Goal: Information Seeking & Learning: Learn about a topic

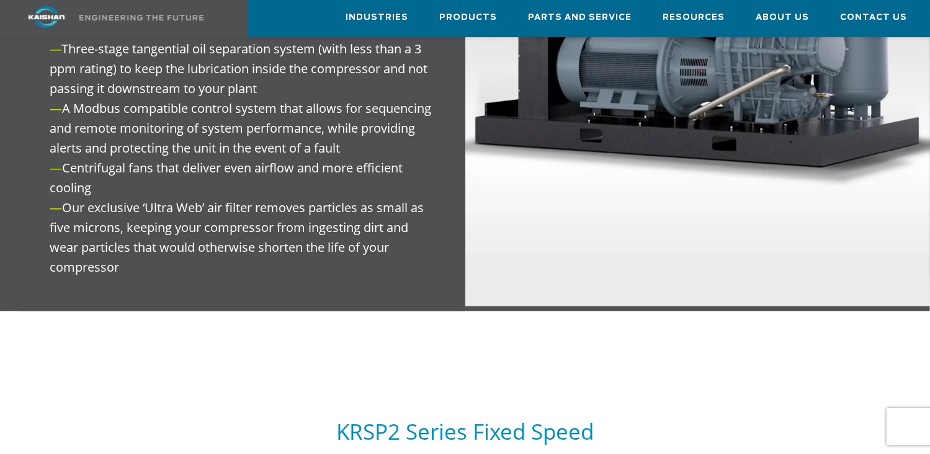
scroll to position [1924, 0]
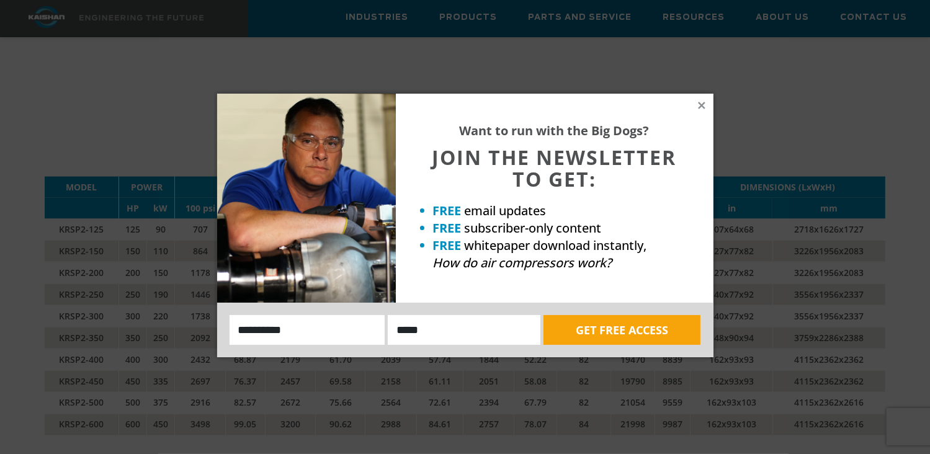
drag, startPoint x: 701, startPoint y: 106, endPoint x: 700, endPoint y: 99, distance: 7.6
click at [701, 106] on icon at bounding box center [701, 105] width 7 height 7
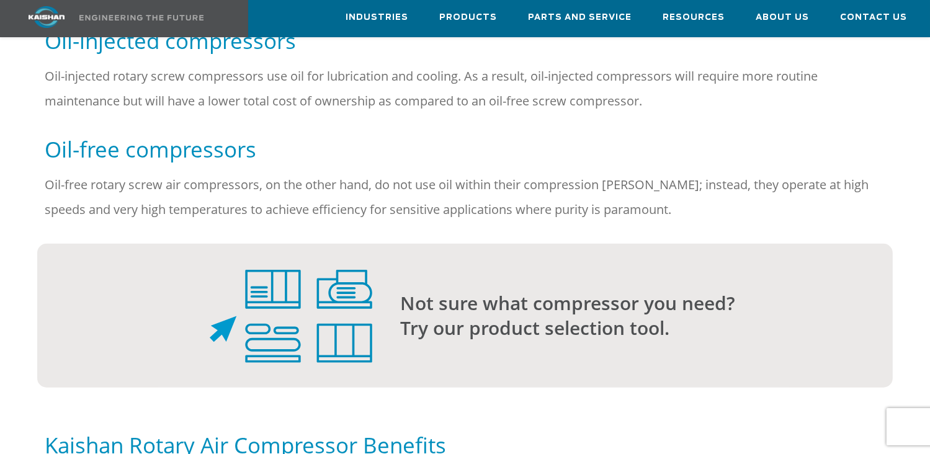
scroll to position [1428, 0]
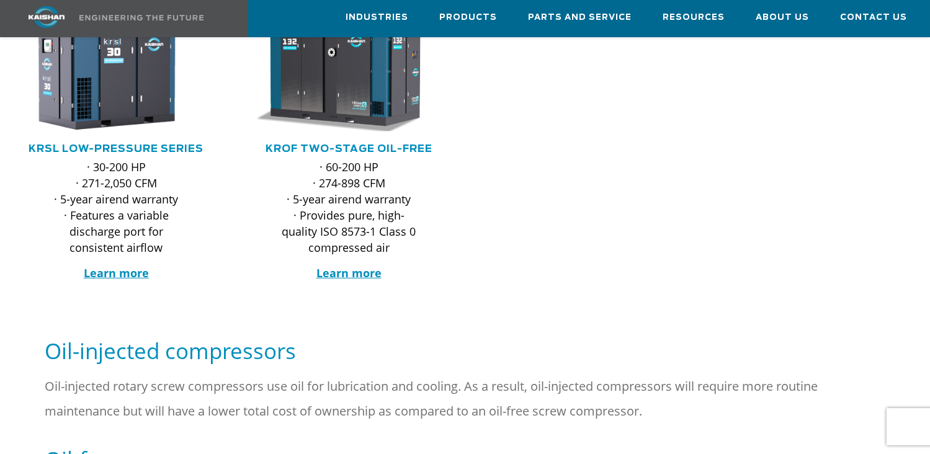
scroll to position [497, 0]
